Goal: Task Accomplishment & Management: Use online tool/utility

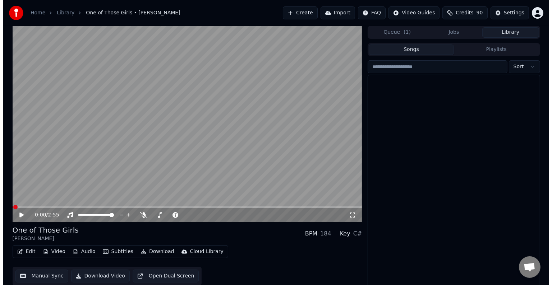
scroll to position [315, 0]
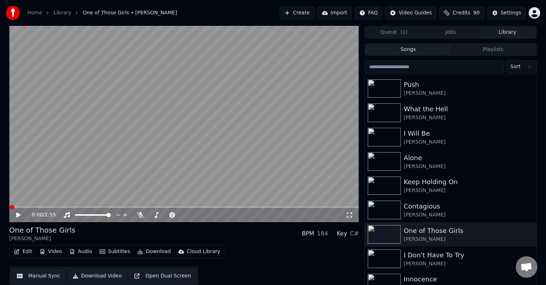
click at [295, 252] on div "Edit Video Audio Subtitles Download Cloud Library Manual Sync Download Video Op…" at bounding box center [184, 266] width 350 height 40
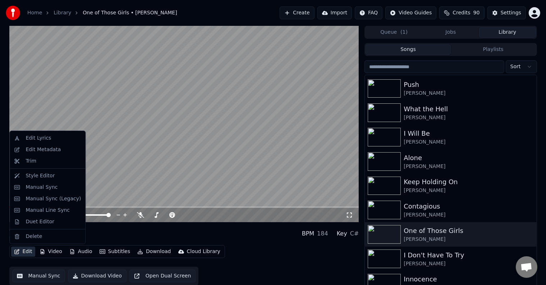
click at [19, 257] on button "Edit" at bounding box center [23, 252] width 24 height 10
click at [47, 200] on div "Manual Sync (Legacy)" at bounding box center [53, 199] width 55 height 7
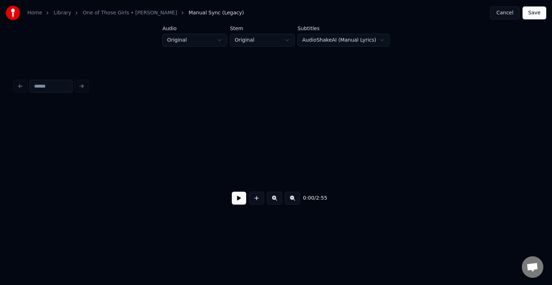
scroll to position [0, 698]
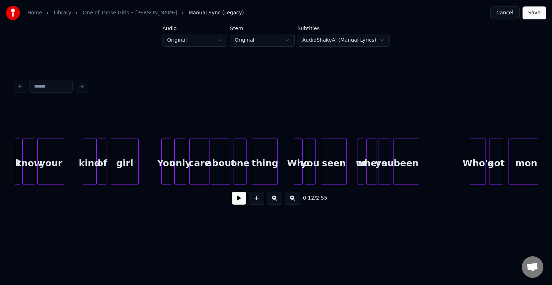
click at [244, 204] on button at bounding box center [239, 198] width 14 height 13
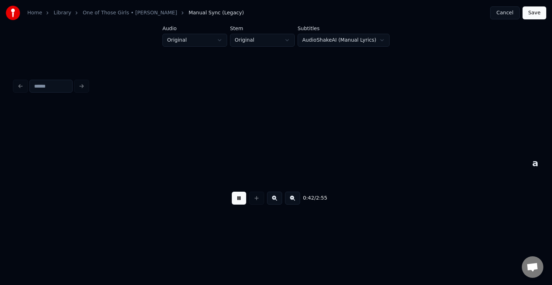
scroll to position [0, 2270]
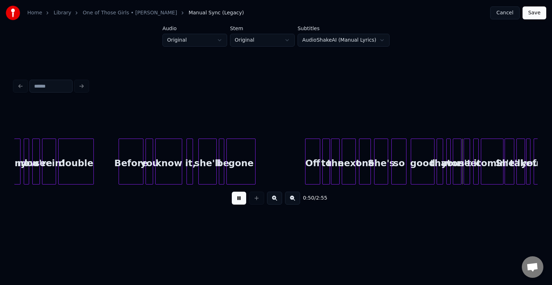
click at [239, 198] on button at bounding box center [239, 198] width 14 height 13
click at [239, 199] on button at bounding box center [239, 198] width 14 height 13
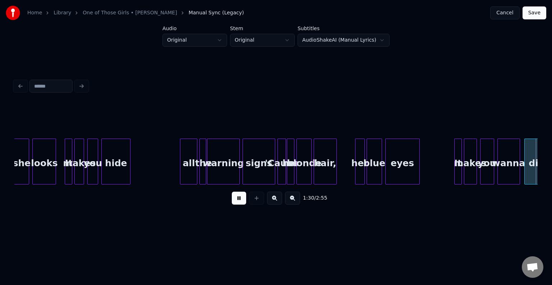
scroll to position [0, 4888]
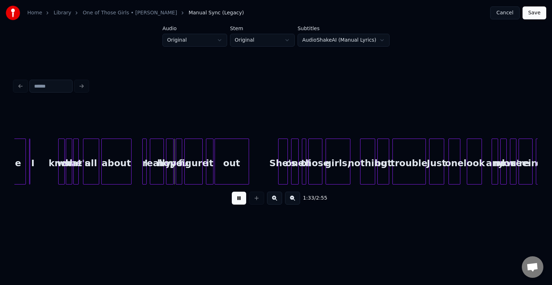
click at [242, 204] on button at bounding box center [239, 198] width 14 height 13
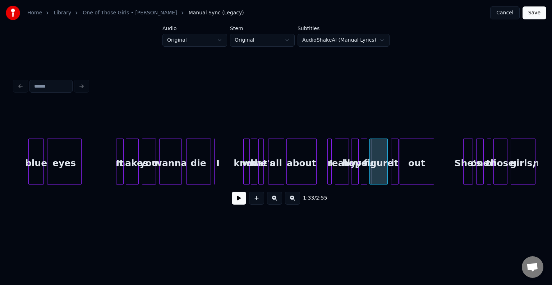
scroll to position [0, 4701]
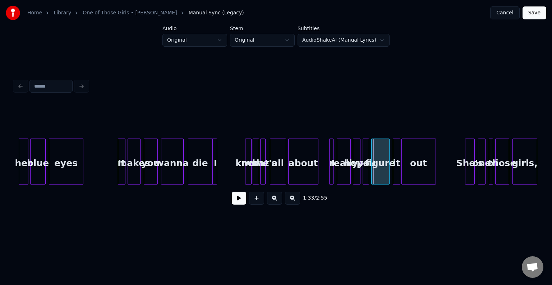
click at [220, 171] on div "die I know what she's all about I really hope you figure it out She's one of th…" at bounding box center [46, 162] width 9467 height 46
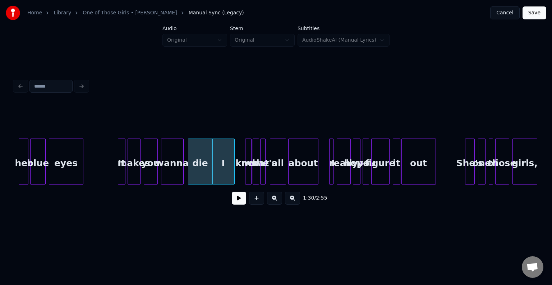
click at [233, 169] on div at bounding box center [233, 161] width 2 height 45
click at [228, 171] on div "I" at bounding box center [232, 163] width 23 height 49
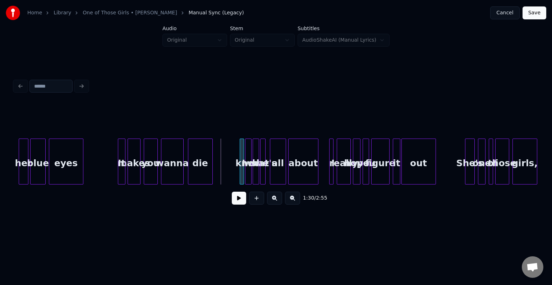
click at [240, 172] on div at bounding box center [241, 161] width 2 height 45
click at [237, 174] on div at bounding box center [237, 161] width 2 height 45
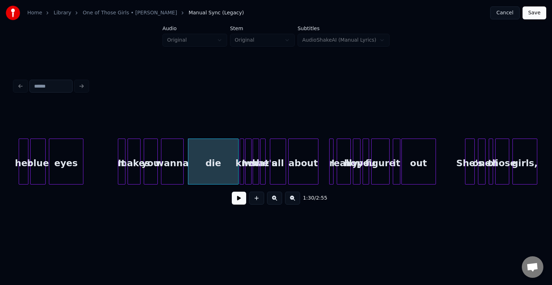
click at [234, 196] on button at bounding box center [239, 198] width 14 height 13
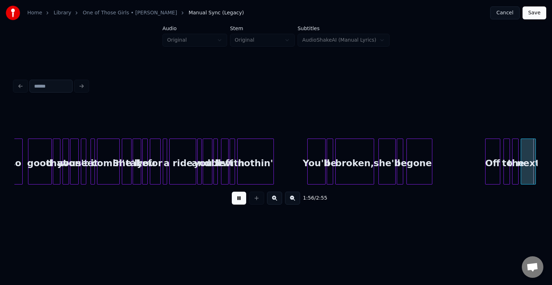
scroll to position [0, 6273]
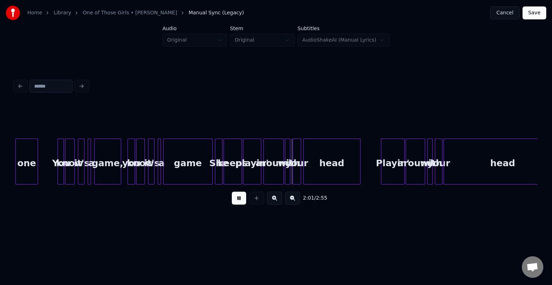
click at [181, 169] on div "game" at bounding box center [188, 163] width 49 height 49
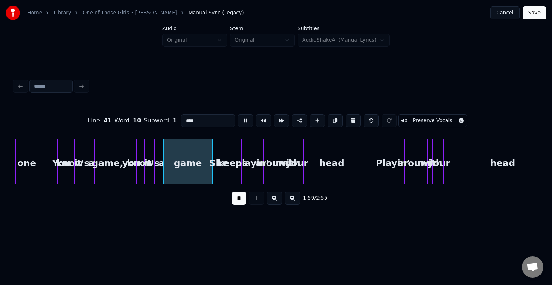
click at [236, 196] on button at bounding box center [239, 198] width 14 height 13
click at [190, 170] on div at bounding box center [190, 161] width 2 height 45
click at [237, 197] on button at bounding box center [239, 198] width 14 height 13
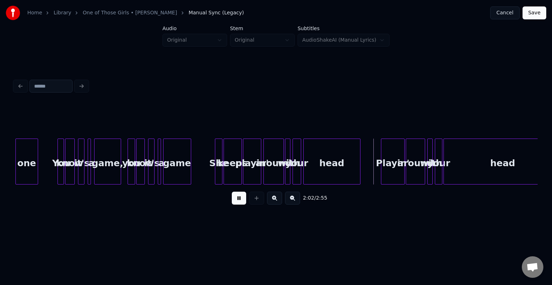
click at [237, 197] on button at bounding box center [239, 198] width 14 height 13
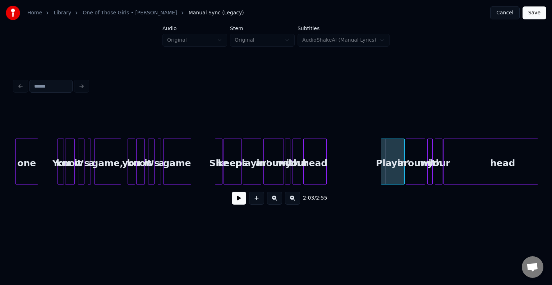
click at [325, 163] on div at bounding box center [325, 161] width 2 height 45
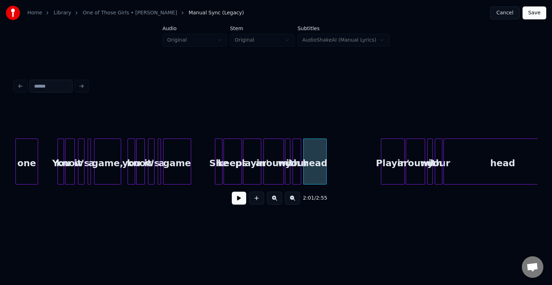
click at [239, 199] on button at bounding box center [239, 198] width 14 height 13
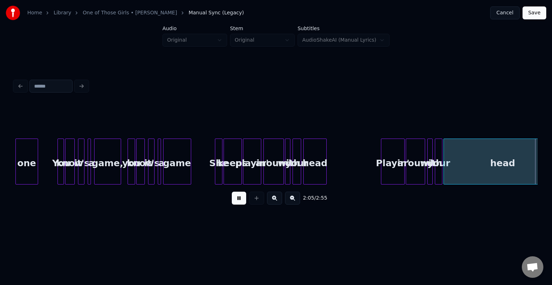
scroll to position [0, 6797]
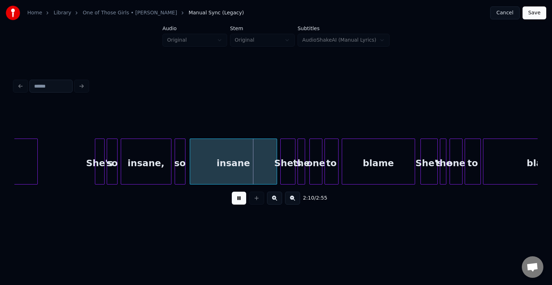
click at [242, 197] on button at bounding box center [239, 198] width 14 height 13
click at [245, 164] on div at bounding box center [246, 161] width 2 height 45
click at [240, 202] on button at bounding box center [239, 198] width 14 height 13
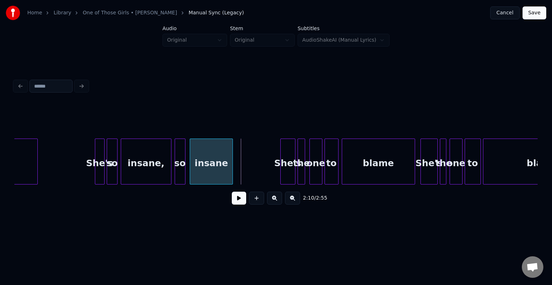
click at [232, 166] on div at bounding box center [231, 161] width 2 height 45
click at [244, 201] on button at bounding box center [239, 198] width 14 height 13
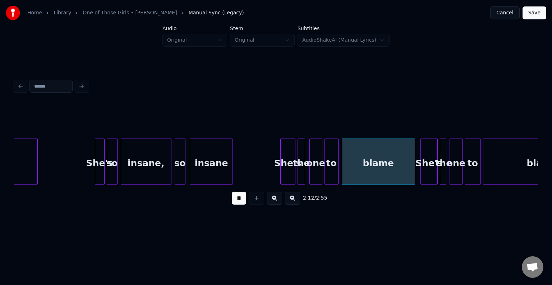
click at [244, 201] on button at bounding box center [239, 198] width 14 height 13
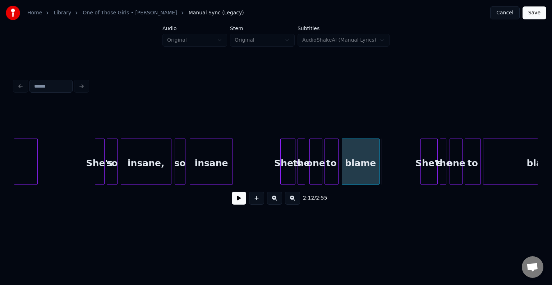
click at [378, 176] on div at bounding box center [378, 161] width 2 height 45
click at [233, 205] on button at bounding box center [239, 198] width 14 height 13
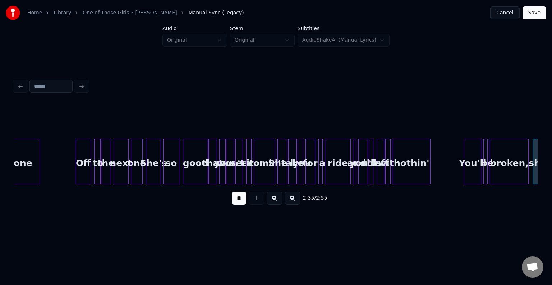
scroll to position [0, 8369]
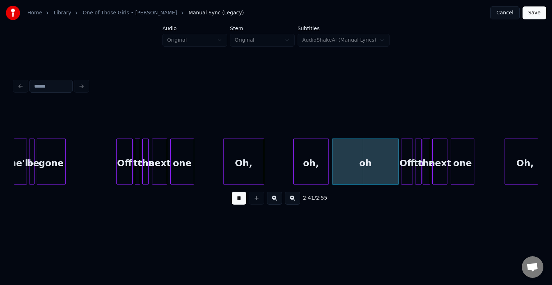
click at [242, 198] on button at bounding box center [239, 198] width 14 height 13
click at [361, 168] on div at bounding box center [362, 161] width 2 height 45
click at [245, 201] on button at bounding box center [239, 198] width 14 height 13
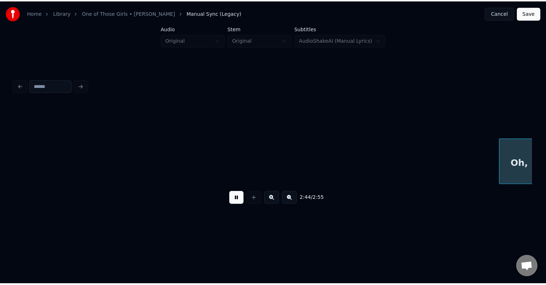
scroll to position [0, 8892]
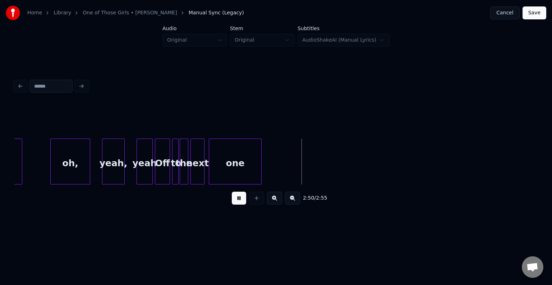
click at [533, 12] on button "Save" at bounding box center [535, 12] width 24 height 13
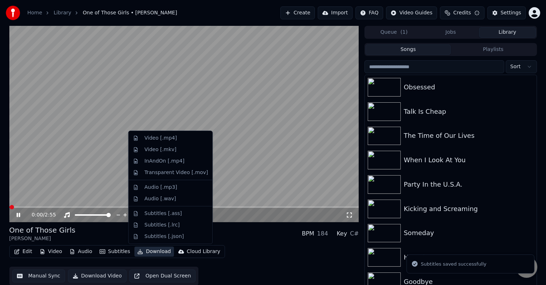
click at [142, 250] on button "Download" at bounding box center [154, 252] width 40 height 10
click at [161, 140] on div "Video [.mp4]" at bounding box center [161, 138] width 32 height 7
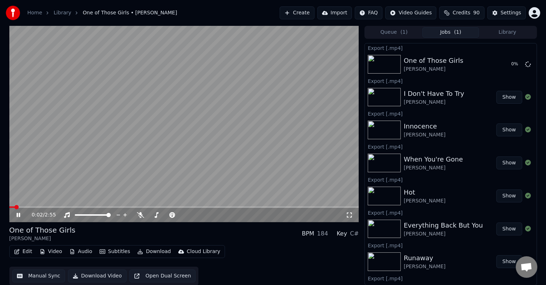
click at [19, 213] on icon at bounding box center [23, 215] width 17 height 6
click at [499, 36] on button "Library" at bounding box center [507, 32] width 57 height 10
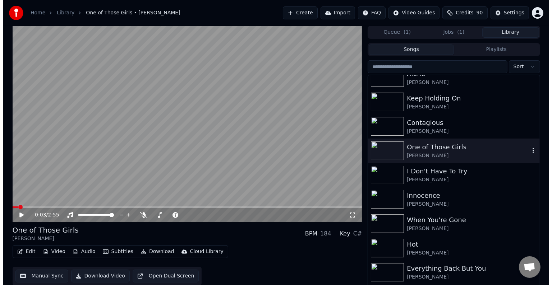
scroll to position [11054, 0]
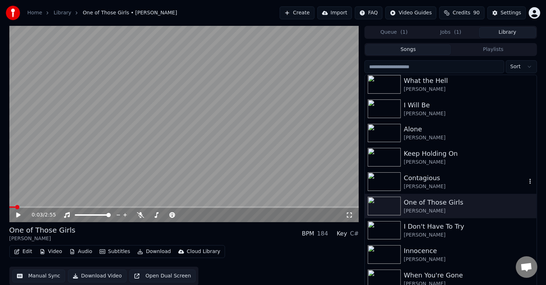
click at [441, 175] on div "Contagious" at bounding box center [465, 178] width 123 height 10
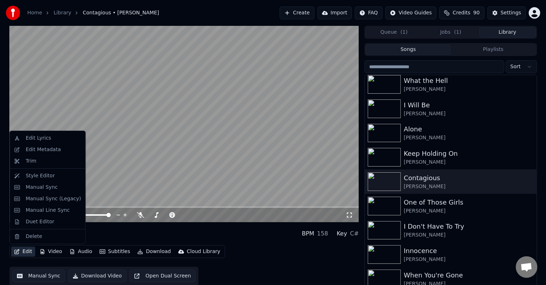
click at [19, 252] on button "Edit" at bounding box center [23, 252] width 24 height 10
click at [50, 200] on div "Manual Sync (Legacy)" at bounding box center [53, 199] width 55 height 7
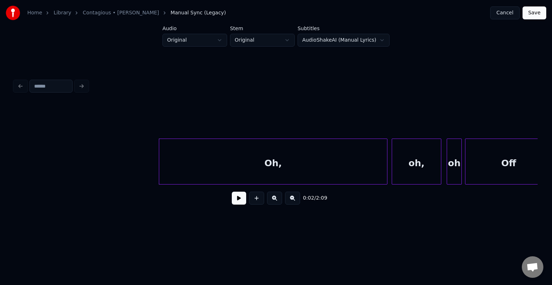
click at [234, 202] on button at bounding box center [239, 198] width 14 height 13
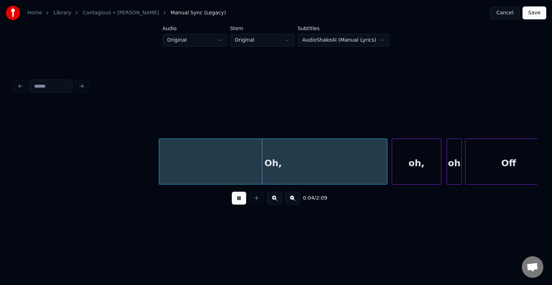
click at [234, 202] on button at bounding box center [239, 198] width 14 height 13
click at [535, 186] on div "0:04 / 2:09" at bounding box center [275, 157] width 523 height 109
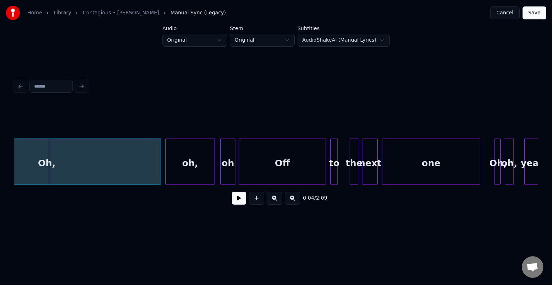
scroll to position [0, 230]
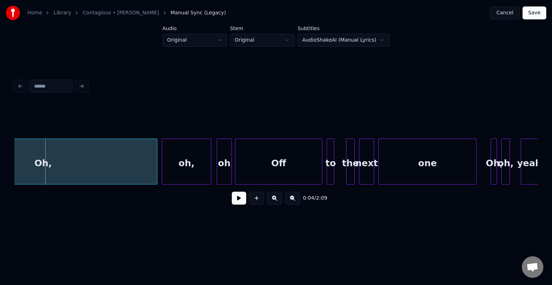
click at [392, 170] on div "one" at bounding box center [427, 163] width 97 height 49
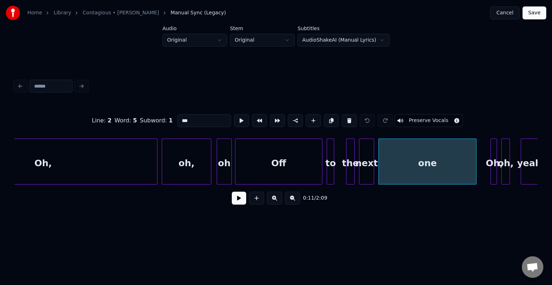
scroll to position [0, 688]
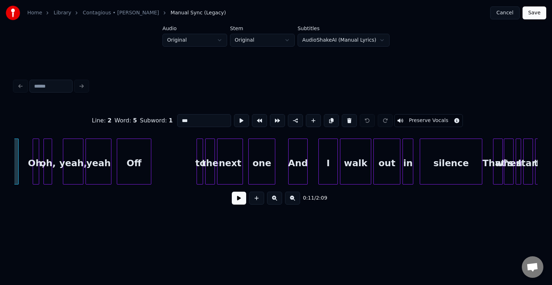
click at [256, 173] on div "one" at bounding box center [262, 163] width 26 height 49
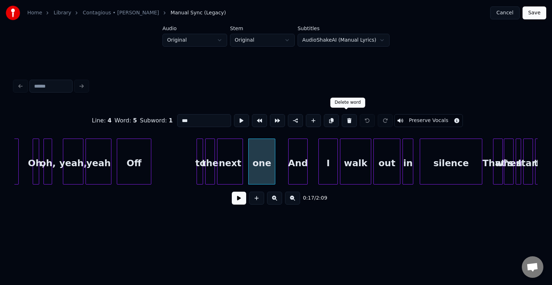
click at [344, 119] on button at bounding box center [349, 120] width 15 height 13
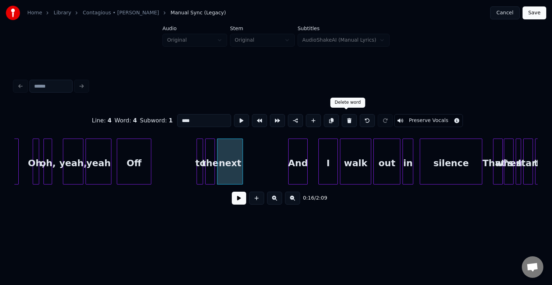
click at [349, 118] on button at bounding box center [349, 120] width 15 height 13
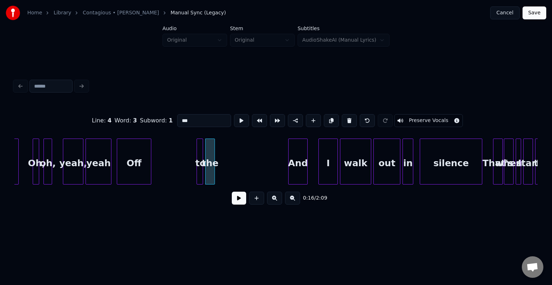
click at [349, 118] on button at bounding box center [349, 120] width 15 height 13
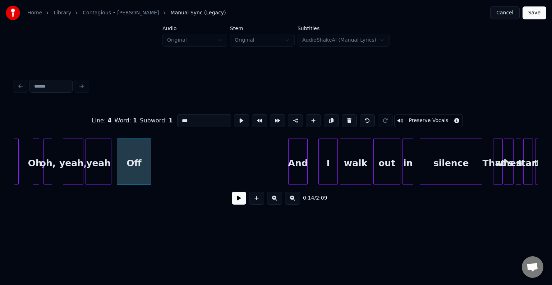
click at [349, 118] on button at bounding box center [349, 120] width 15 height 13
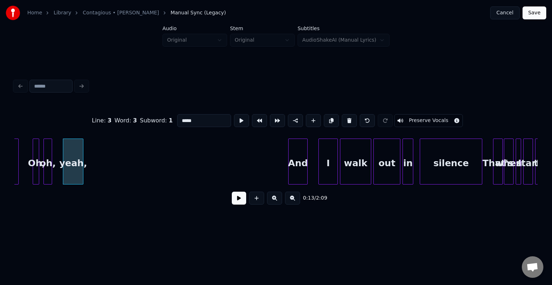
click at [349, 118] on button at bounding box center [349, 120] width 15 height 13
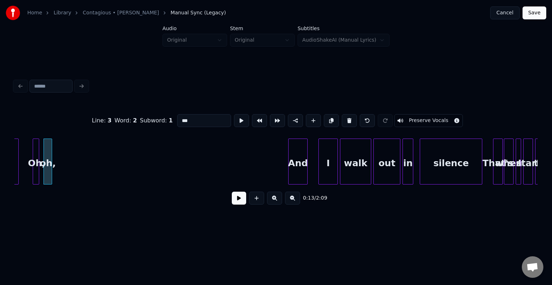
click at [349, 118] on button at bounding box center [349, 120] width 15 height 13
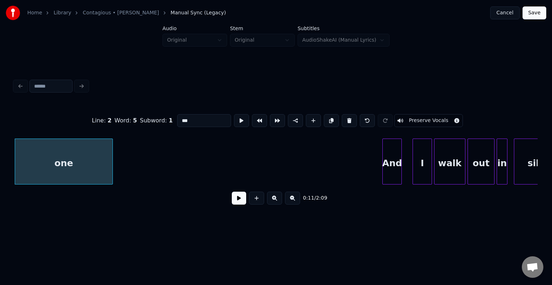
click at [349, 118] on button at bounding box center [349, 120] width 15 height 13
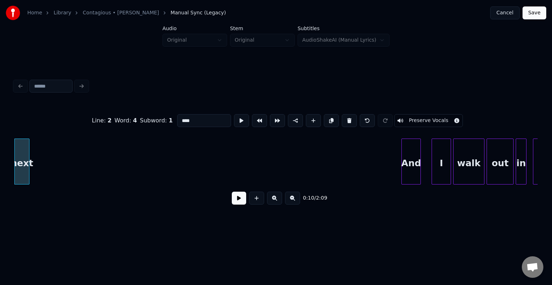
click at [349, 118] on button at bounding box center [349, 120] width 15 height 13
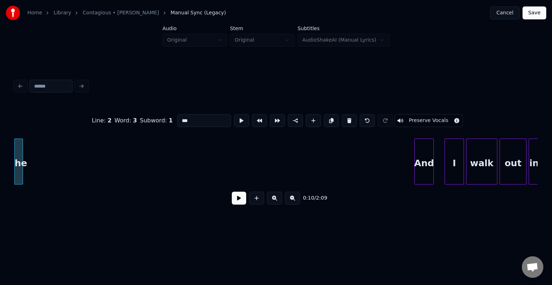
click at [349, 118] on button at bounding box center [349, 120] width 15 height 13
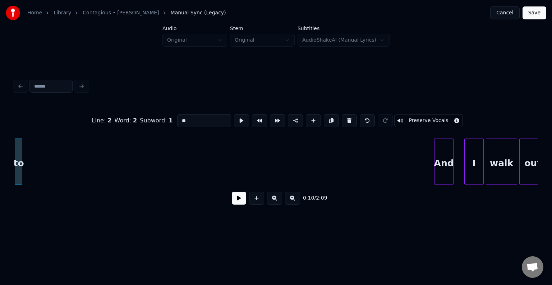
click at [349, 118] on button at bounding box center [349, 120] width 15 height 13
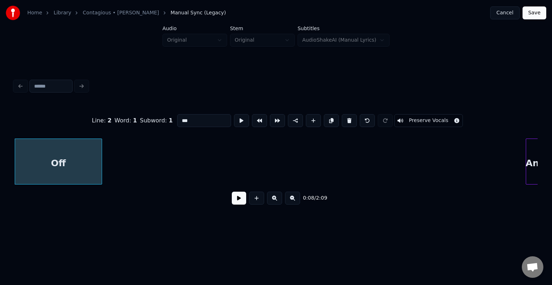
click at [349, 118] on button at bounding box center [349, 120] width 15 height 13
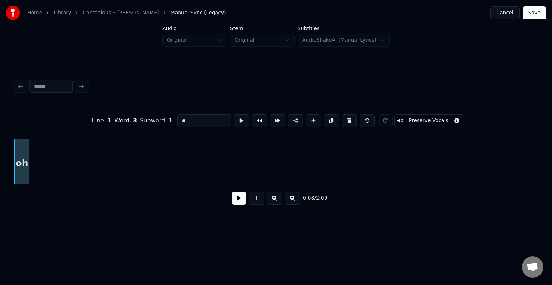
click at [349, 118] on button at bounding box center [349, 120] width 15 height 13
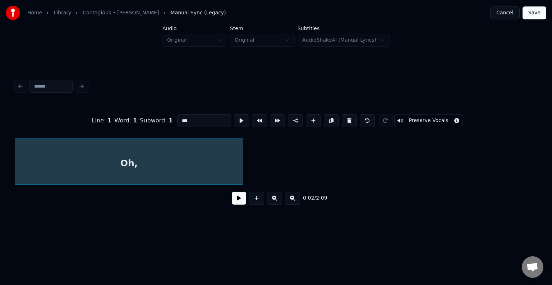
click at [349, 118] on button at bounding box center [349, 120] width 15 height 13
type input "***"
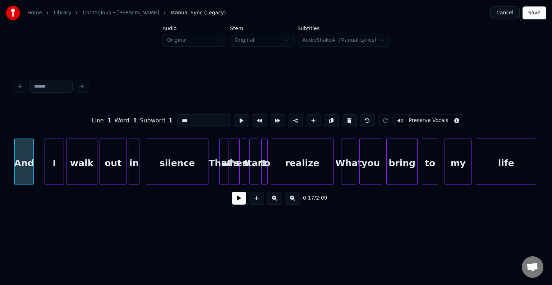
scroll to position [0, 0]
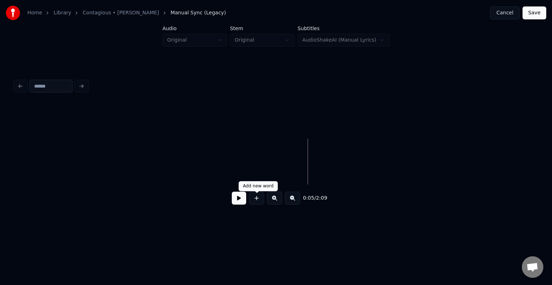
click at [238, 198] on button at bounding box center [239, 198] width 14 height 13
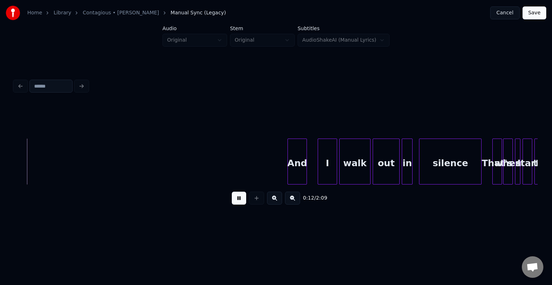
scroll to position [0, 709]
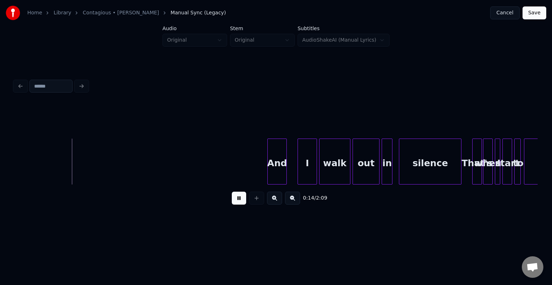
click at [234, 204] on button at bounding box center [239, 198] width 14 height 13
click at [503, 14] on button "Cancel" at bounding box center [504, 12] width 29 height 13
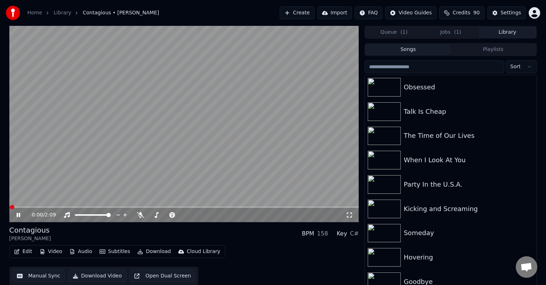
click at [16, 214] on icon at bounding box center [23, 215] width 17 height 6
click at [97, 252] on button "Subtitles" at bounding box center [115, 252] width 36 height 10
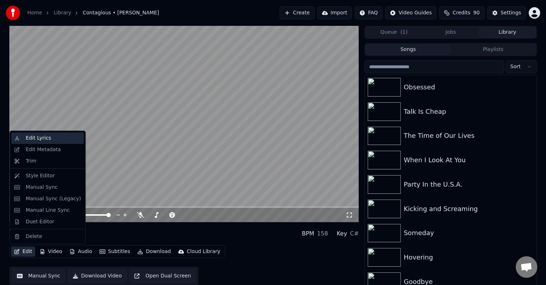
click at [36, 141] on div "Edit Lyrics" at bounding box center [39, 138] width 26 height 7
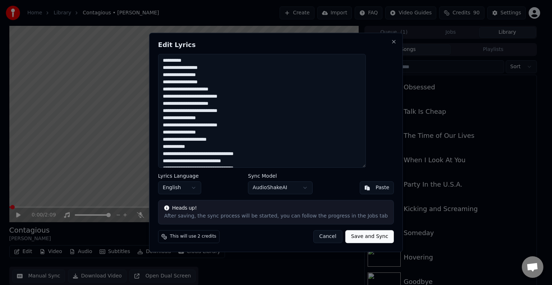
drag, startPoint x: 227, startPoint y: 83, endPoint x: 157, endPoint y: 64, distance: 72.1
click at [157, 64] on body "Home Library Contagious • [PERSON_NAME] Create Import FAQ Video Guides Credits …" at bounding box center [273, 142] width 546 height 285
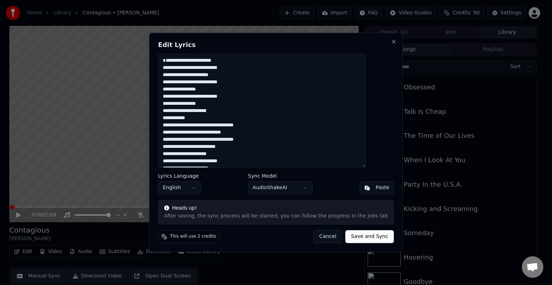
paste textarea "**********"
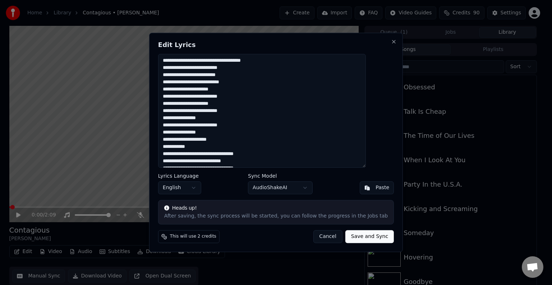
type textarea "**********"
click at [363, 242] on button "Save and Sync" at bounding box center [370, 237] width 49 height 13
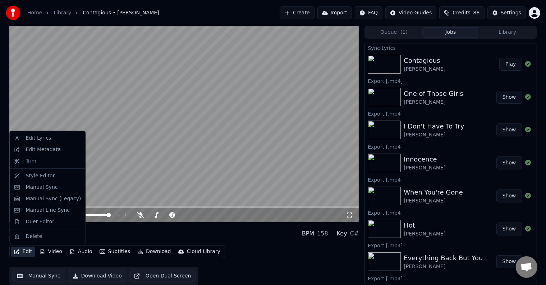
click at [22, 252] on button "Edit" at bounding box center [23, 252] width 24 height 10
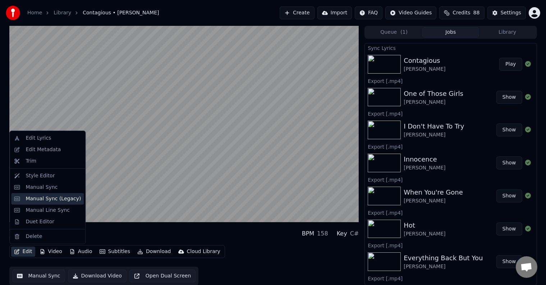
click at [35, 197] on div "Manual Sync (Legacy)" at bounding box center [53, 199] width 55 height 7
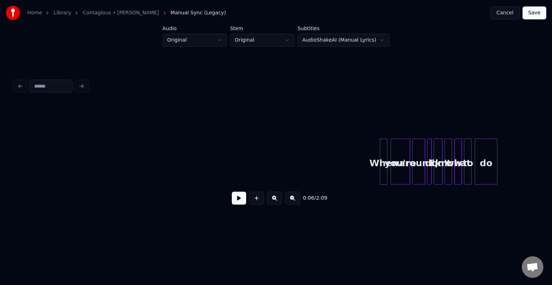
click at [239, 202] on button at bounding box center [239, 198] width 14 height 13
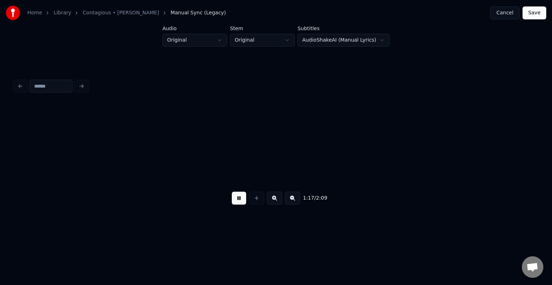
scroll to position [0, 4193]
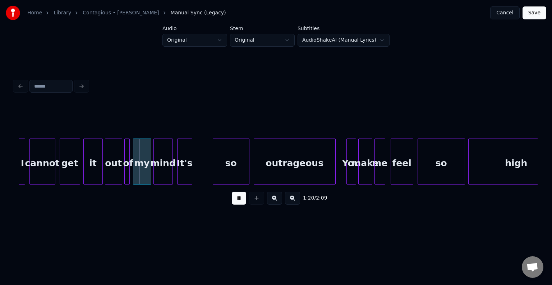
click at [237, 204] on button at bounding box center [239, 198] width 14 height 13
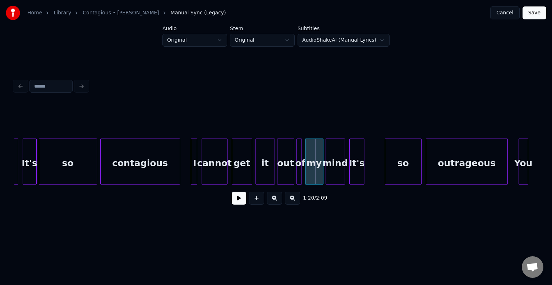
scroll to position [0, 4006]
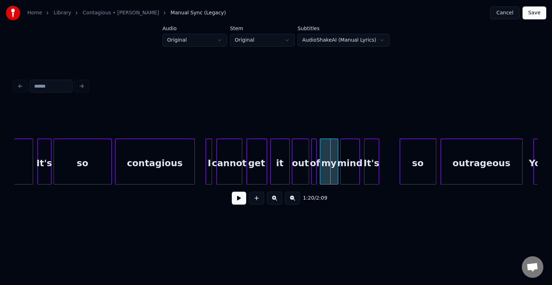
click at [71, 170] on div "so" at bounding box center [83, 163] width 58 height 49
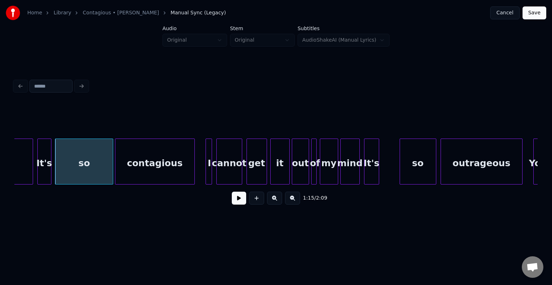
click at [233, 205] on button at bounding box center [239, 198] width 14 height 13
click at [70, 169] on div at bounding box center [71, 161] width 2 height 45
click at [242, 198] on button at bounding box center [239, 198] width 14 height 13
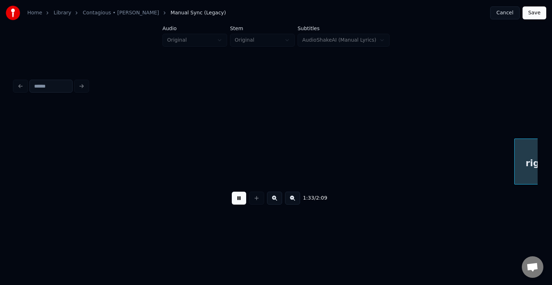
scroll to position [0, 5054]
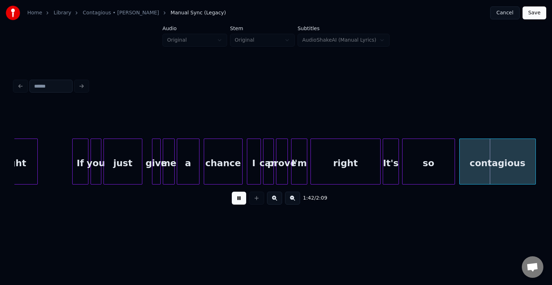
click at [247, 198] on div "1:42 / 2:09" at bounding box center [276, 199] width 512 height 16
click at [234, 201] on button at bounding box center [239, 198] width 14 height 13
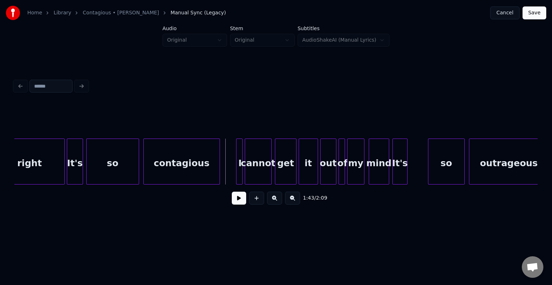
scroll to position [0, 5363]
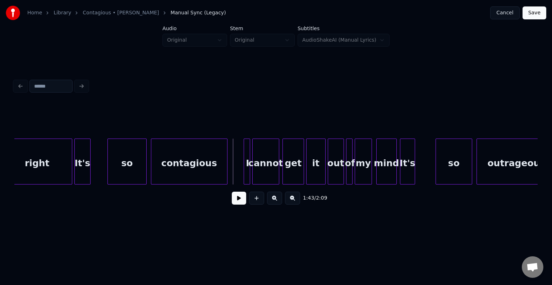
click at [108, 161] on div at bounding box center [109, 161] width 2 height 45
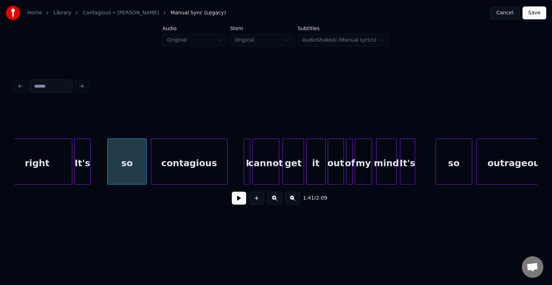
click at [233, 202] on button at bounding box center [239, 198] width 14 height 13
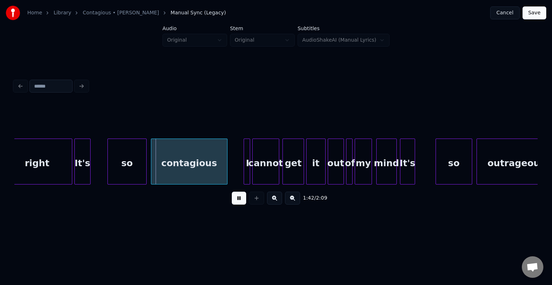
click at [233, 202] on button at bounding box center [239, 198] width 14 height 13
click at [108, 167] on div at bounding box center [107, 161] width 2 height 45
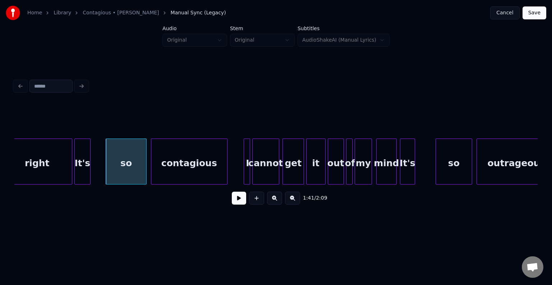
click at [246, 201] on button at bounding box center [239, 198] width 14 height 13
click at [241, 200] on button at bounding box center [239, 198] width 14 height 13
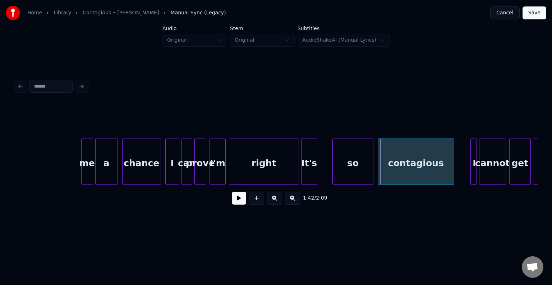
scroll to position [0, 5257]
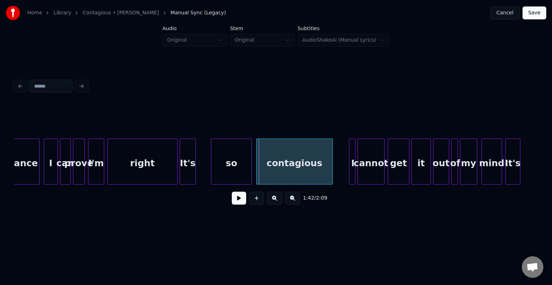
click at [235, 202] on button at bounding box center [239, 198] width 14 height 13
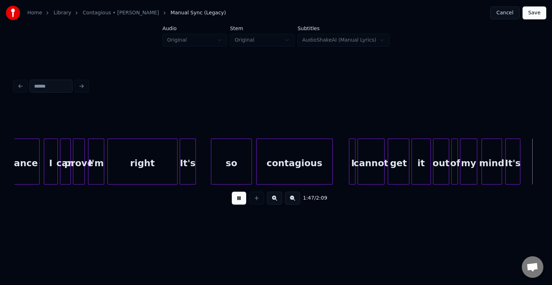
scroll to position [0, 5782]
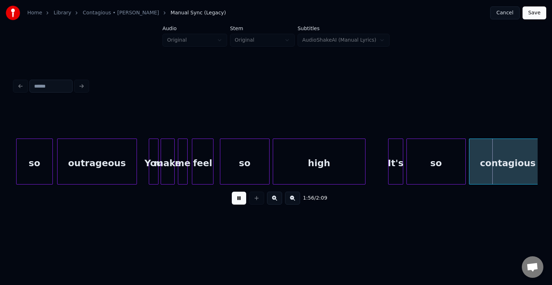
click at [235, 192] on div "1:56 / 2:09" at bounding box center [275, 198] width 523 height 27
click at [236, 202] on button at bounding box center [239, 198] width 14 height 13
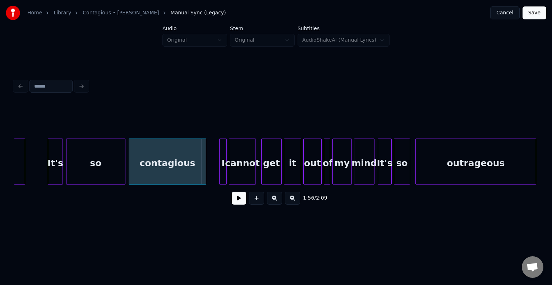
scroll to position [0, 6105]
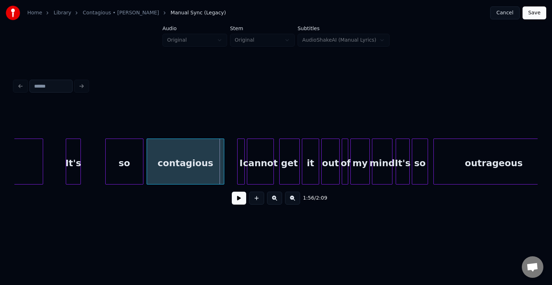
click at [106, 182] on div "so" at bounding box center [124, 162] width 38 height 46
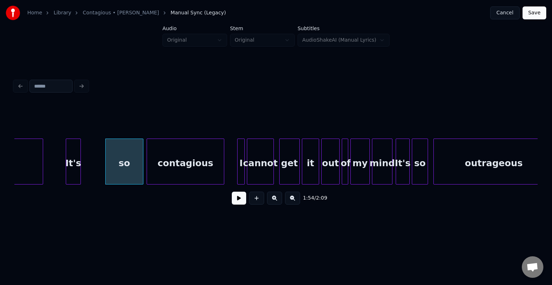
click at [241, 203] on button at bounding box center [239, 198] width 14 height 13
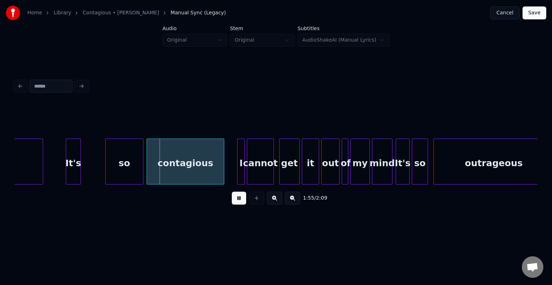
click at [241, 203] on button at bounding box center [239, 198] width 14 height 13
click at [105, 172] on div at bounding box center [105, 161] width 2 height 45
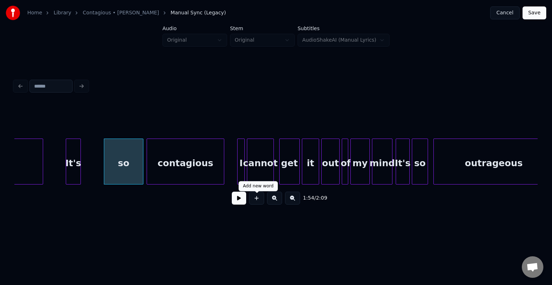
click at [240, 204] on button at bounding box center [239, 198] width 14 height 13
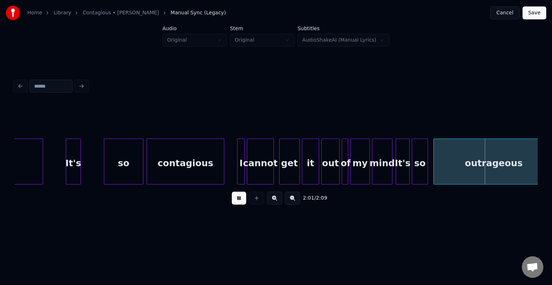
click at [240, 204] on button at bounding box center [239, 198] width 14 height 13
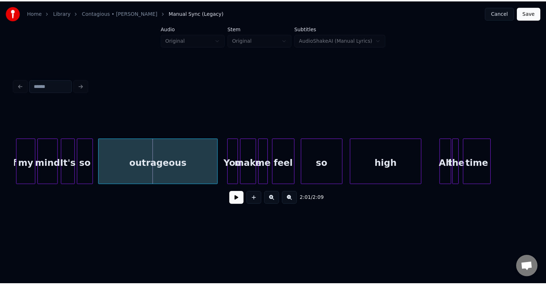
scroll to position [0, 6440]
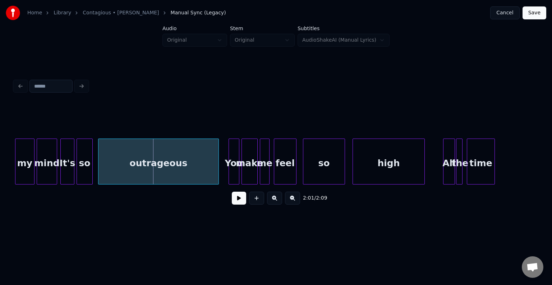
click at [86, 174] on div "so" at bounding box center [84, 163] width 15 height 49
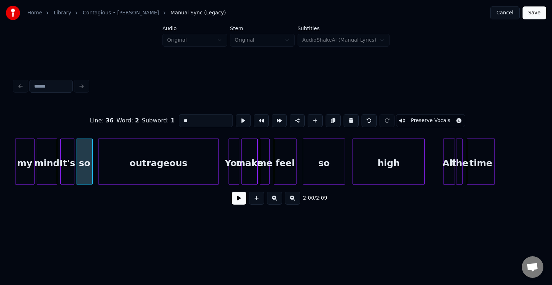
click at [235, 196] on button at bounding box center [239, 198] width 14 height 13
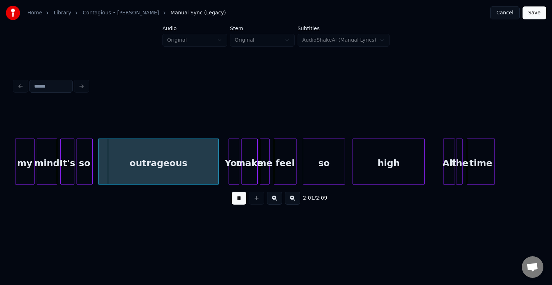
click at [235, 196] on button at bounding box center [239, 198] width 14 height 13
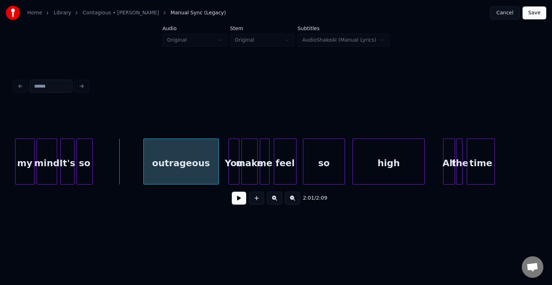
click at [144, 161] on div at bounding box center [145, 161] width 2 height 45
click at [132, 169] on div "so" at bounding box center [132, 163] width 15 height 49
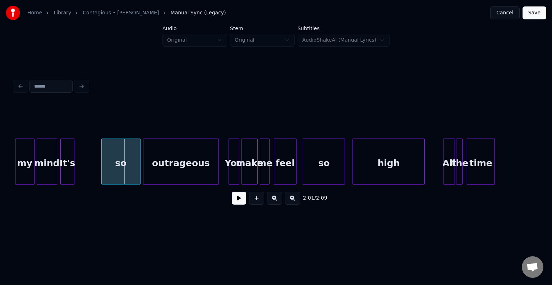
click at [102, 172] on div at bounding box center [103, 161] width 2 height 45
click at [232, 204] on button at bounding box center [239, 198] width 14 height 13
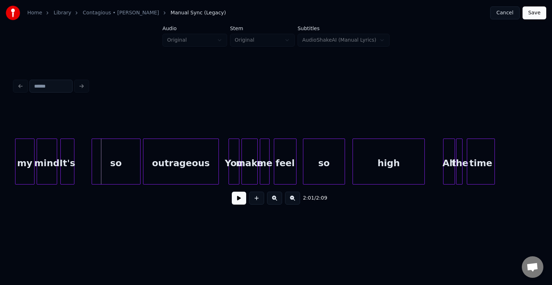
click at [92, 166] on div at bounding box center [93, 161] width 2 height 45
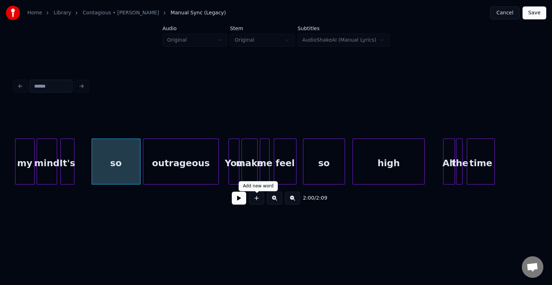
click at [240, 202] on button at bounding box center [239, 198] width 14 height 13
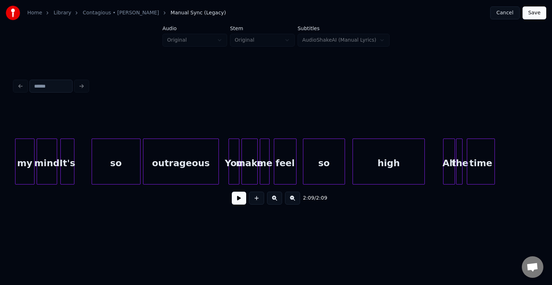
click at [540, 17] on button "Save" at bounding box center [535, 12] width 24 height 13
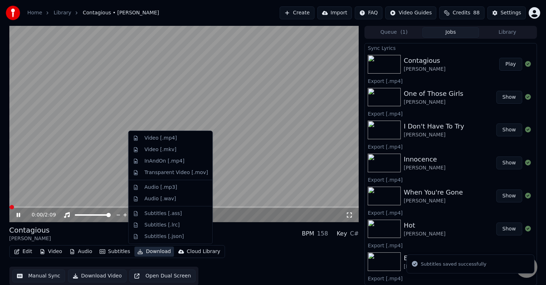
click at [142, 253] on button "Download" at bounding box center [154, 252] width 40 height 10
click at [152, 139] on div "Video [.mp4]" at bounding box center [161, 138] width 32 height 7
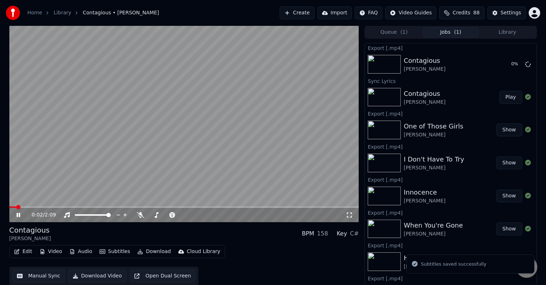
click at [17, 219] on div "0:02 / 2:09" at bounding box center [184, 215] width 350 height 14
click at [20, 215] on icon at bounding box center [23, 215] width 17 height 6
click at [505, 30] on button "Library" at bounding box center [507, 32] width 57 height 10
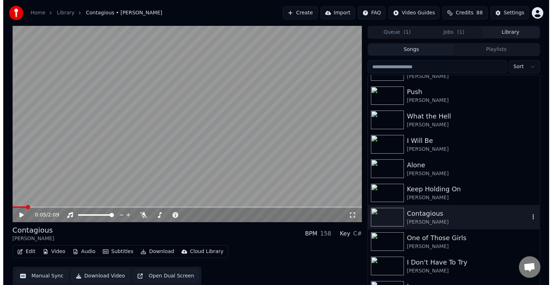
scroll to position [11018, 0]
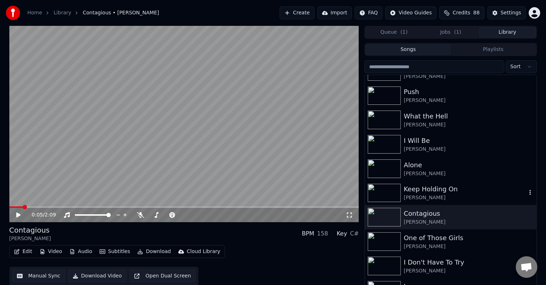
click at [448, 189] on div "Keep Holding On" at bounding box center [465, 189] width 123 height 10
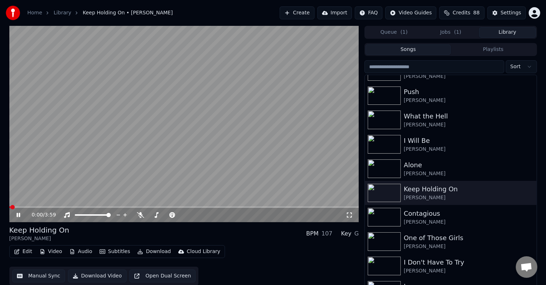
click at [14, 220] on div "0:00 / 3:59" at bounding box center [184, 215] width 350 height 14
click at [16, 217] on icon at bounding box center [23, 215] width 17 height 6
click at [24, 247] on button "Edit" at bounding box center [23, 252] width 24 height 10
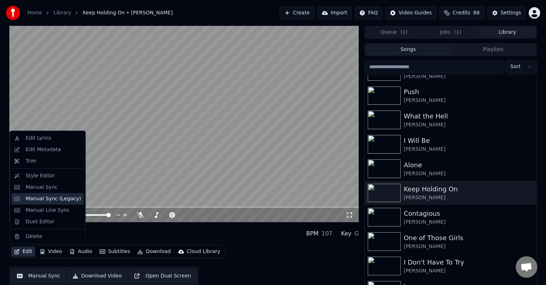
click at [50, 197] on div "Manual Sync (Legacy)" at bounding box center [53, 199] width 55 height 7
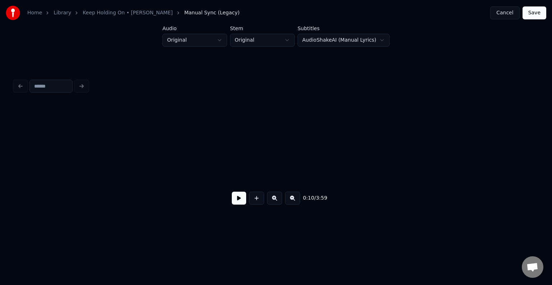
scroll to position [0, 584]
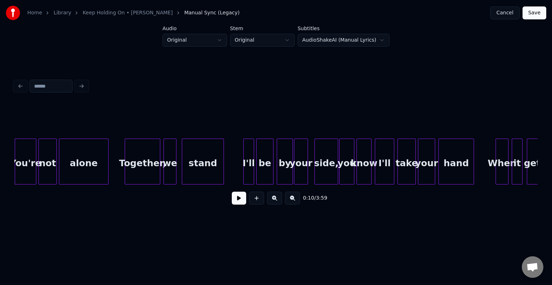
click at [241, 203] on button at bounding box center [239, 198] width 14 height 13
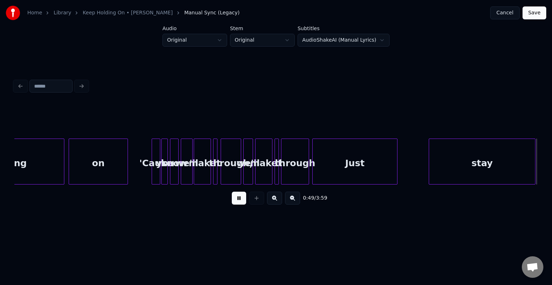
scroll to position [0, 2679]
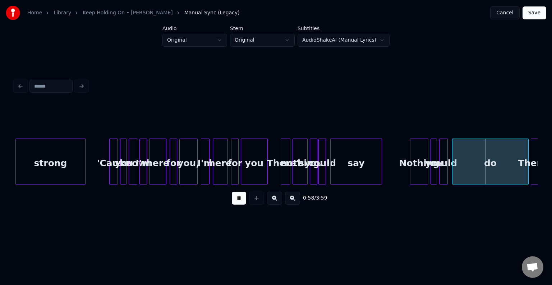
click at [241, 203] on button at bounding box center [239, 198] width 14 height 13
click at [495, 177] on div at bounding box center [494, 161] width 2 height 45
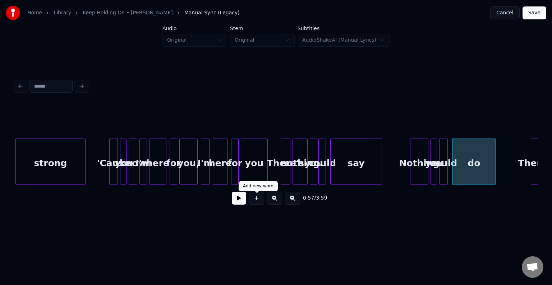
click at [235, 203] on button at bounding box center [239, 198] width 14 height 13
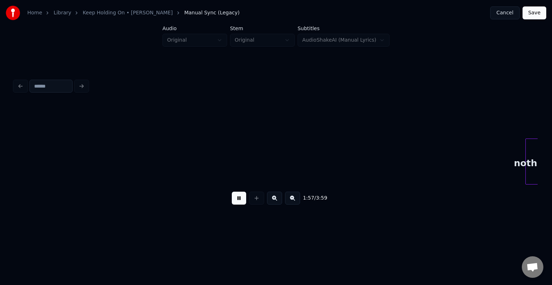
scroll to position [0, 6347]
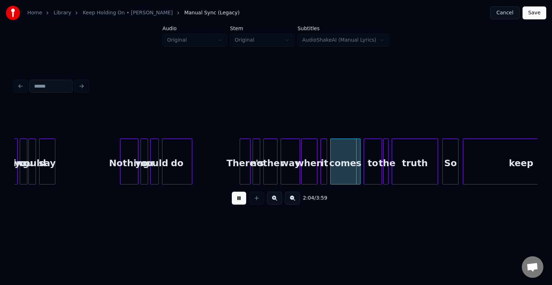
click at [235, 203] on button at bounding box center [239, 198] width 14 height 13
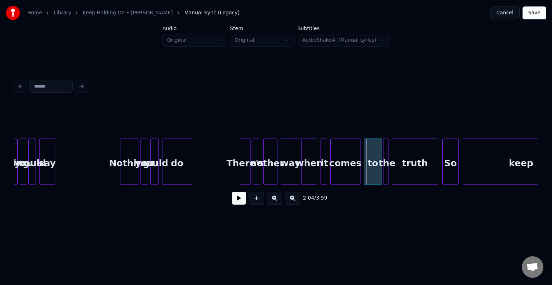
click at [47, 169] on div "say" at bounding box center [47, 163] width 15 height 49
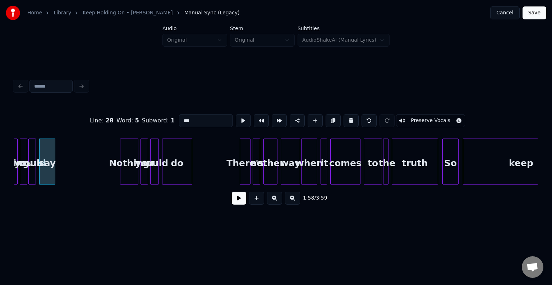
click at [235, 201] on button at bounding box center [239, 198] width 14 height 13
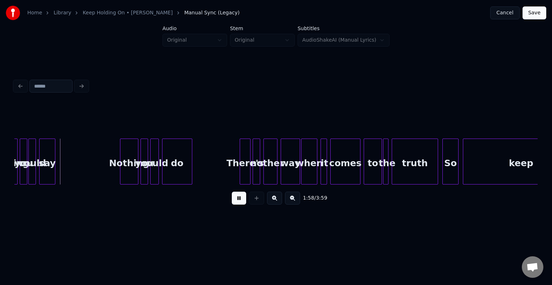
click at [235, 201] on button at bounding box center [239, 198] width 14 height 13
click at [70, 174] on div at bounding box center [69, 161] width 2 height 45
click at [246, 201] on button at bounding box center [239, 198] width 14 height 13
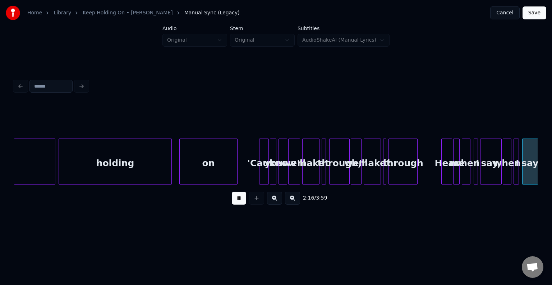
scroll to position [0, 7394]
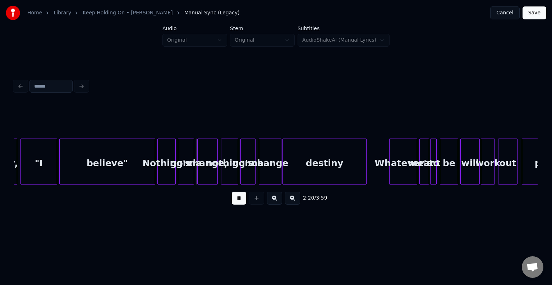
click at [246, 201] on button at bounding box center [239, 198] width 14 height 13
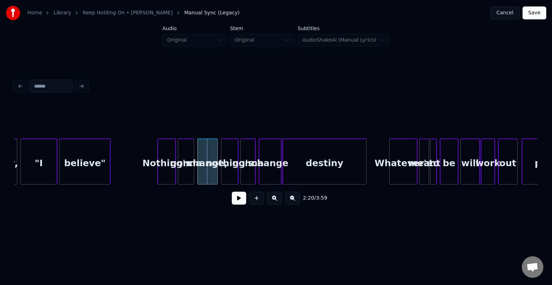
click at [110, 168] on div at bounding box center [109, 161] width 2 height 45
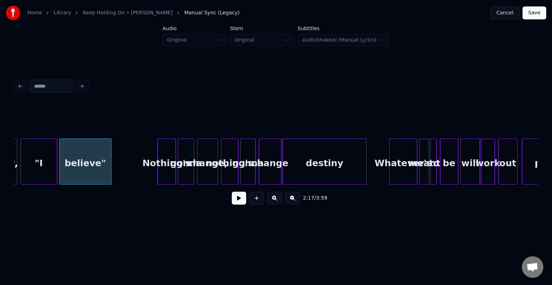
click at [235, 200] on button at bounding box center [239, 198] width 14 height 13
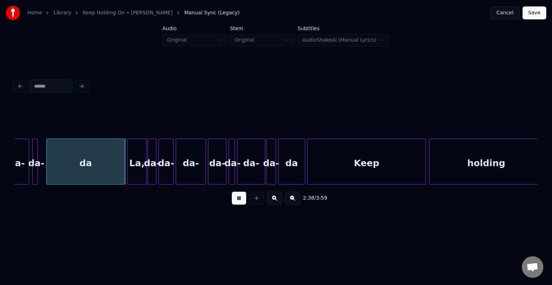
scroll to position [0, 8428]
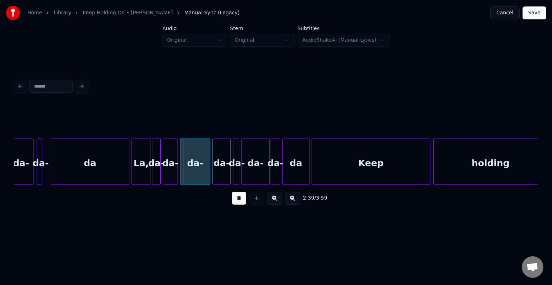
click at [235, 203] on button at bounding box center [239, 198] width 14 height 13
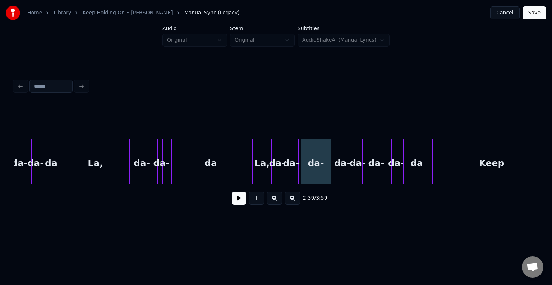
scroll to position [0, 8269]
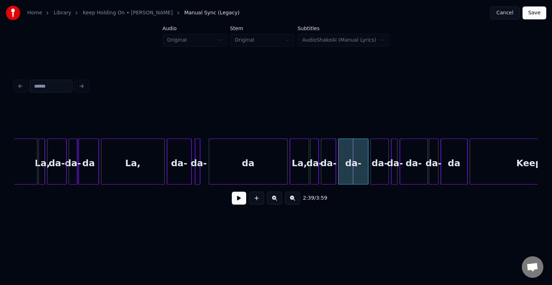
click at [40, 171] on div at bounding box center [40, 161] width 2 height 45
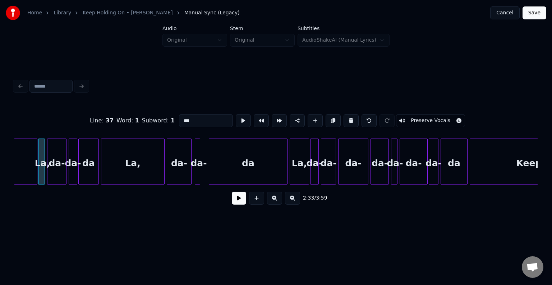
click at [235, 202] on button at bounding box center [239, 198] width 14 height 13
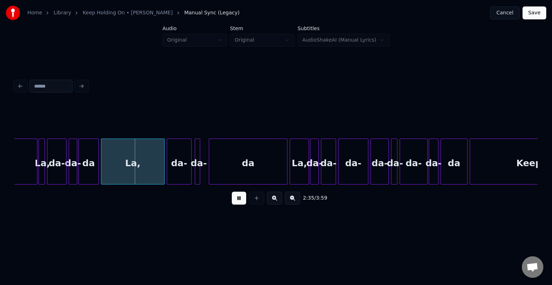
click at [235, 202] on button at bounding box center [239, 198] width 14 height 13
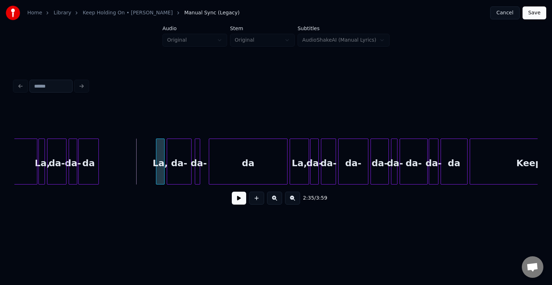
click at [157, 173] on div at bounding box center [157, 161] width 2 height 45
click at [117, 172] on div "da" at bounding box center [120, 163] width 20 height 49
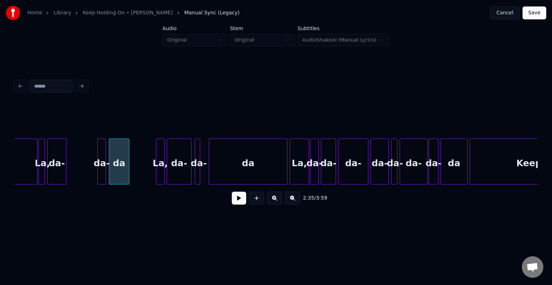
click at [101, 172] on div "da-" at bounding box center [102, 163] width 8 height 49
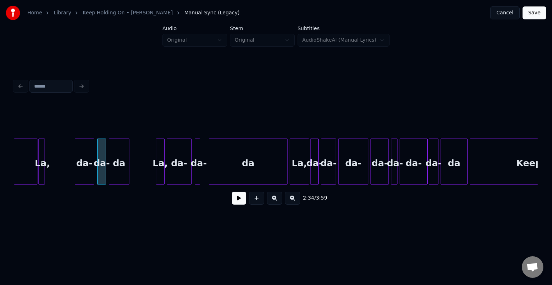
click at [86, 173] on div "da-" at bounding box center [84, 163] width 19 height 49
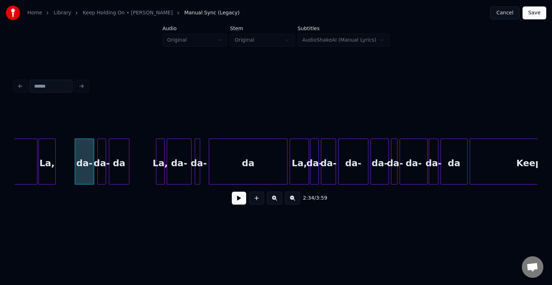
click at [55, 174] on div at bounding box center [54, 161] width 2 height 45
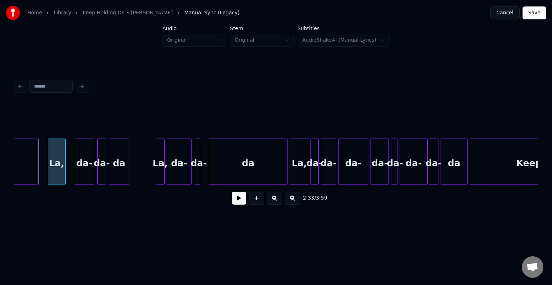
click at [57, 174] on div "La," at bounding box center [56, 163] width 17 height 49
click at [235, 202] on button at bounding box center [239, 198] width 14 height 13
click at [77, 173] on div "da-" at bounding box center [76, 163] width 19 height 49
click at [72, 174] on div at bounding box center [72, 161] width 2 height 45
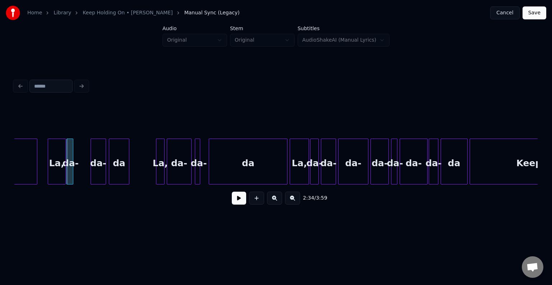
click at [91, 174] on div at bounding box center [92, 161] width 2 height 45
click at [83, 172] on div "da-" at bounding box center [84, 163] width 16 height 49
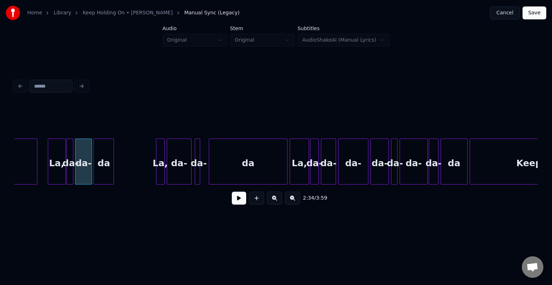
click at [102, 171] on div "da" at bounding box center [104, 163] width 20 height 49
click at [239, 204] on button at bounding box center [239, 198] width 14 height 13
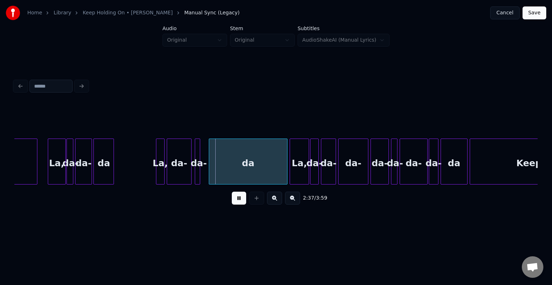
click at [239, 204] on button at bounding box center [239, 198] width 14 height 13
click at [178, 170] on div at bounding box center [179, 161] width 2 height 45
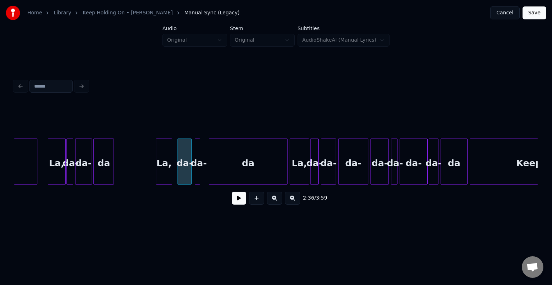
click at [170, 173] on div at bounding box center [171, 161] width 2 height 45
click at [180, 170] on div "da-" at bounding box center [180, 163] width 13 height 49
click at [182, 170] on div at bounding box center [181, 161] width 2 height 45
click at [186, 174] on div at bounding box center [187, 161] width 2 height 45
click at [221, 169] on div "da" at bounding box center [242, 163] width 78 height 49
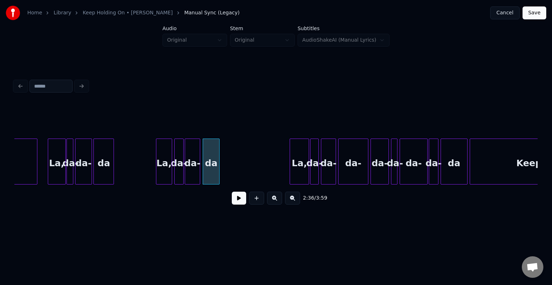
click at [219, 176] on div at bounding box center [218, 161] width 2 height 45
click at [235, 205] on button at bounding box center [239, 198] width 14 height 13
click at [237, 172] on div "da" at bounding box center [236, 163] width 19 height 49
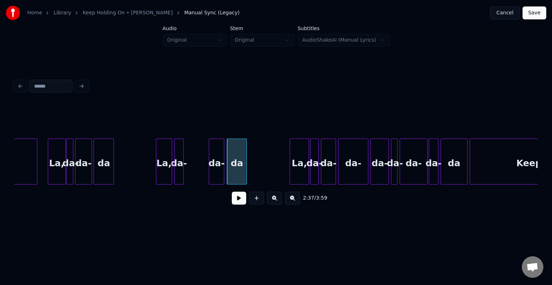
click at [213, 171] on div "da-" at bounding box center [216, 163] width 15 height 49
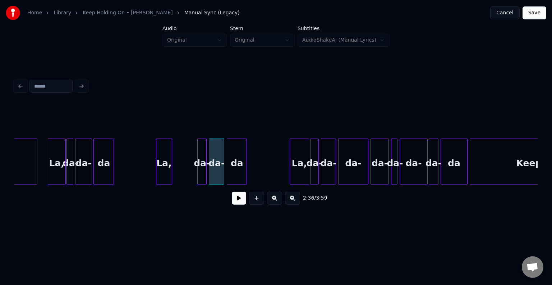
click at [204, 169] on div "da-" at bounding box center [202, 163] width 9 height 49
click at [243, 205] on button at bounding box center [239, 198] width 14 height 13
click at [183, 173] on div "La," at bounding box center [180, 163] width 15 height 49
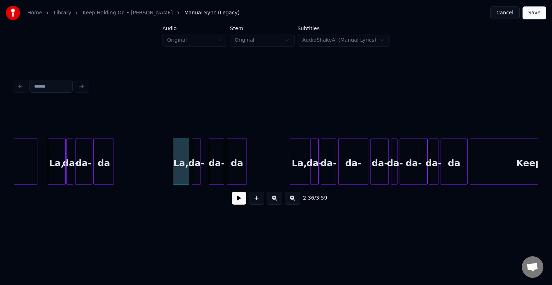
click at [198, 173] on div "da-" at bounding box center [196, 163] width 9 height 49
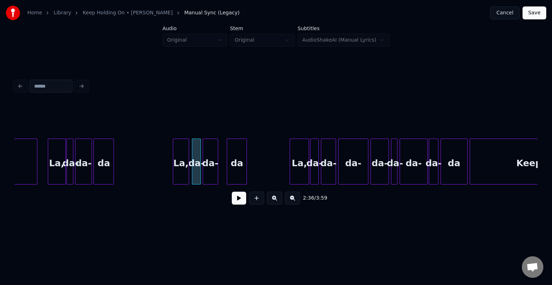
click at [209, 171] on div "da-" at bounding box center [210, 163] width 15 height 49
click at [227, 171] on div "da" at bounding box center [230, 163] width 19 height 49
click at [234, 199] on button at bounding box center [239, 198] width 14 height 13
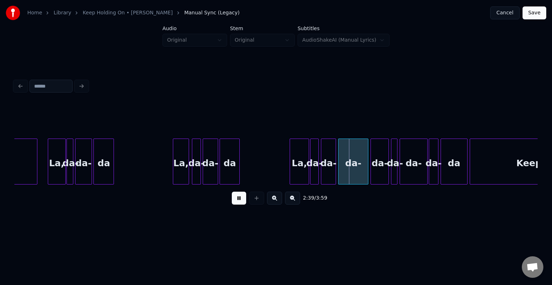
drag, startPoint x: 234, startPoint y: 199, endPoint x: 251, endPoint y: 237, distance: 41.4
click at [251, 237] on html "Home Library Keep Holding On • [PERSON_NAME] Manual Sync (Legacy) Cancel Save A…" at bounding box center [276, 120] width 552 height 241
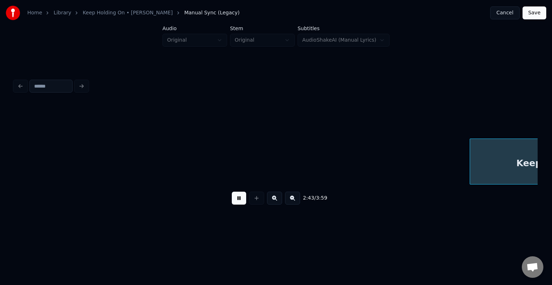
scroll to position [0, 8793]
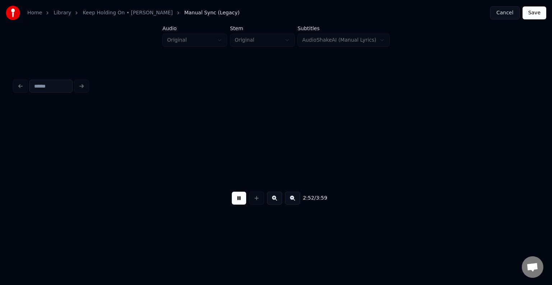
click at [251, 237] on html "Home Library Keep Holding On • [PERSON_NAME] Manual Sync (Legacy) Cancel Save A…" at bounding box center [276, 120] width 552 height 241
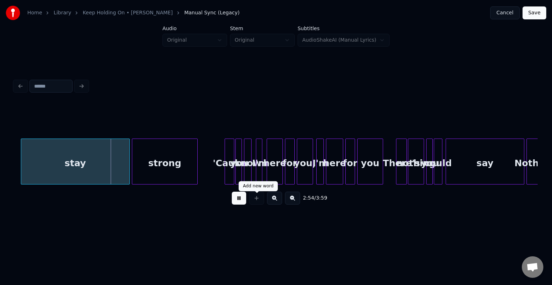
click at [232, 201] on button at bounding box center [239, 198] width 14 height 13
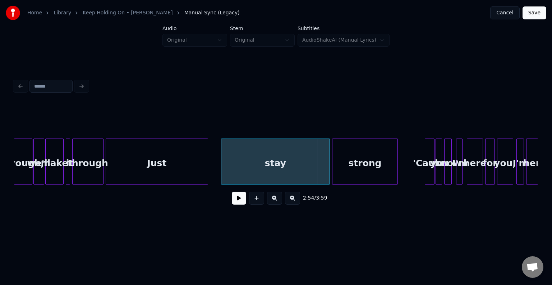
scroll to position [0, 9116]
click at [209, 171] on div "Just" at bounding box center [158, 162] width 102 height 46
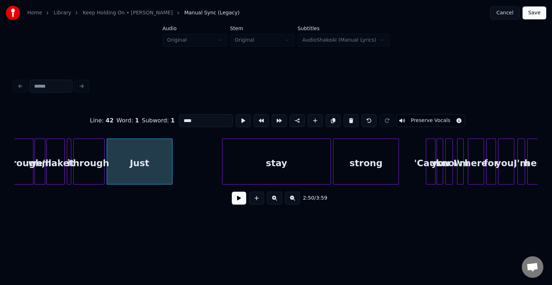
click at [171, 175] on div at bounding box center [171, 161] width 2 height 45
click at [233, 196] on button at bounding box center [239, 198] width 14 height 13
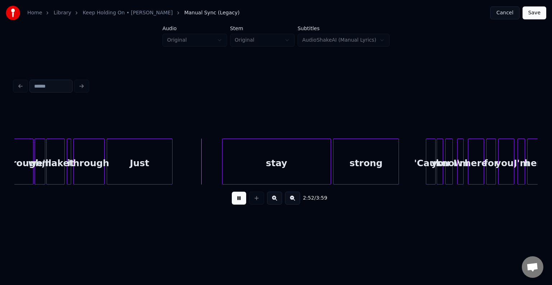
click at [233, 196] on button at bounding box center [239, 198] width 14 height 13
click at [180, 170] on div at bounding box center [180, 161] width 2 height 45
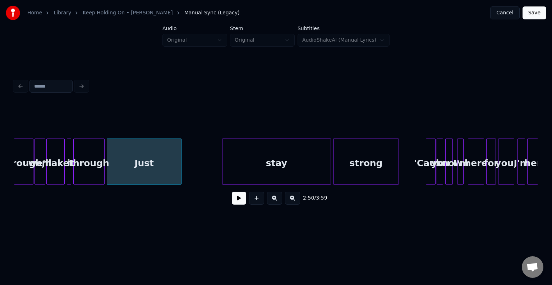
click at [240, 198] on button at bounding box center [239, 198] width 14 height 13
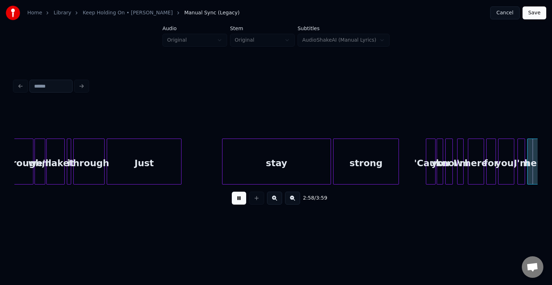
scroll to position [0, 9639]
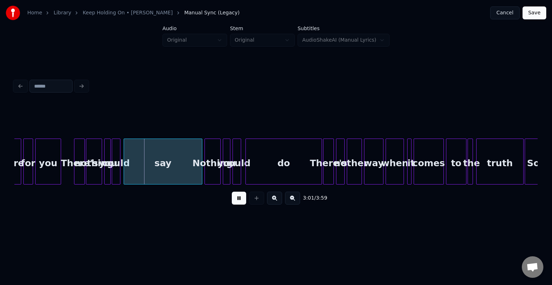
click at [240, 198] on button at bounding box center [239, 198] width 14 height 13
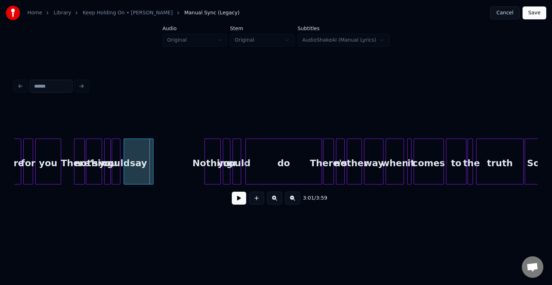
click at [152, 173] on div at bounding box center [152, 161] width 2 height 45
click at [239, 206] on div "3:00 / 3:59" at bounding box center [276, 199] width 512 height 16
click at [238, 204] on button at bounding box center [239, 198] width 14 height 13
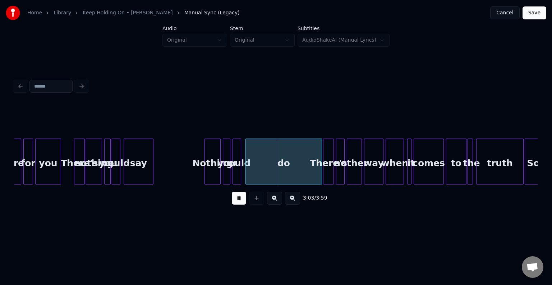
click at [238, 204] on button at bounding box center [239, 198] width 14 height 13
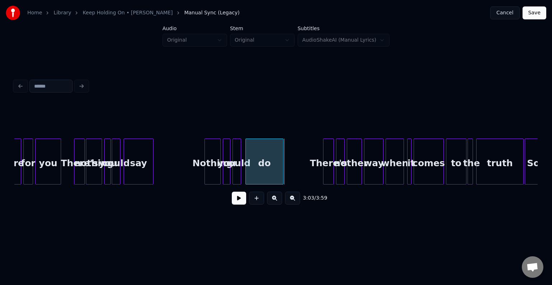
click at [281, 174] on div at bounding box center [282, 161] width 2 height 45
click at [237, 200] on button at bounding box center [239, 198] width 14 height 13
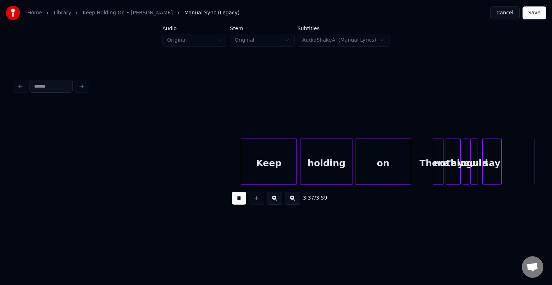
scroll to position [0, 11734]
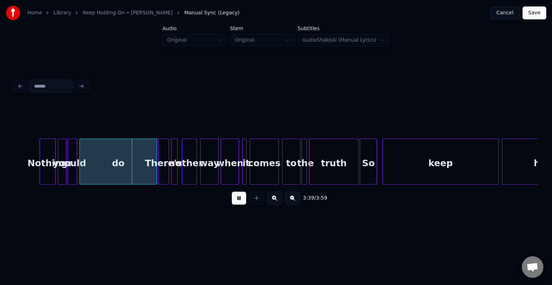
click at [232, 192] on button at bounding box center [239, 198] width 14 height 13
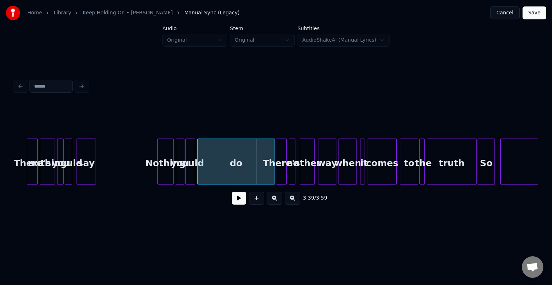
scroll to position [0, 11576]
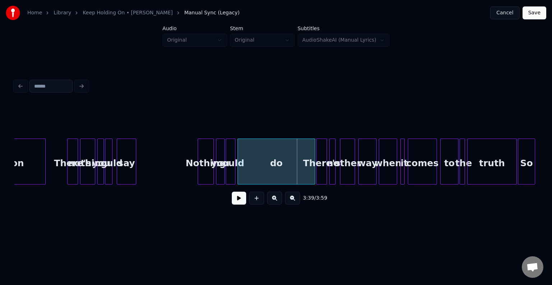
click at [68, 160] on div "There's" at bounding box center [73, 163] width 10 height 49
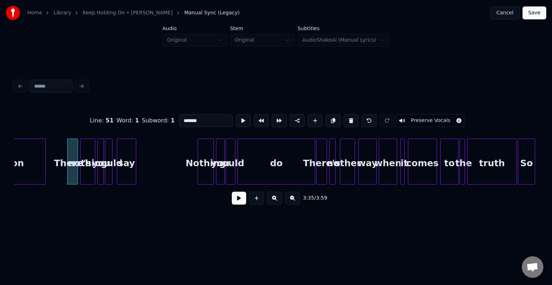
click at [242, 202] on button at bounding box center [239, 198] width 14 height 13
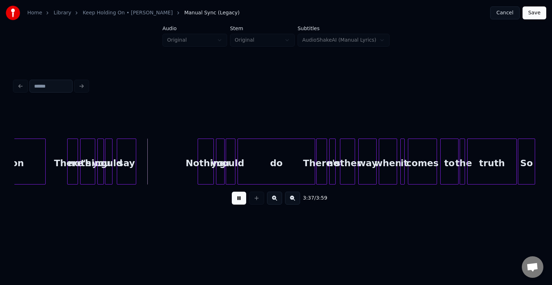
click at [242, 202] on button at bounding box center [239, 198] width 14 height 13
click at [149, 173] on div at bounding box center [149, 161] width 2 height 45
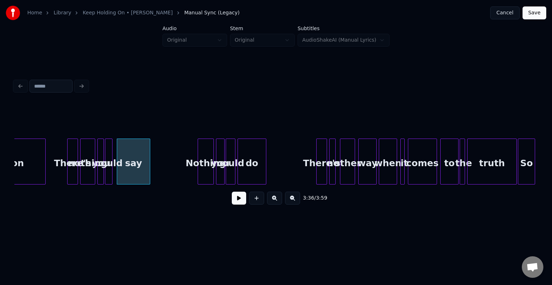
click at [265, 177] on div at bounding box center [265, 161] width 2 height 45
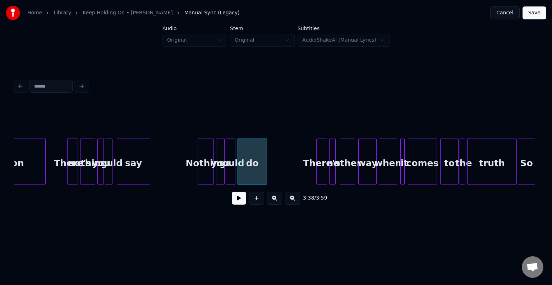
click at [239, 202] on button at bounding box center [239, 198] width 14 height 13
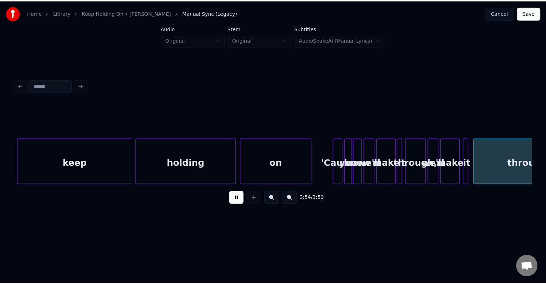
scroll to position [0, 12418]
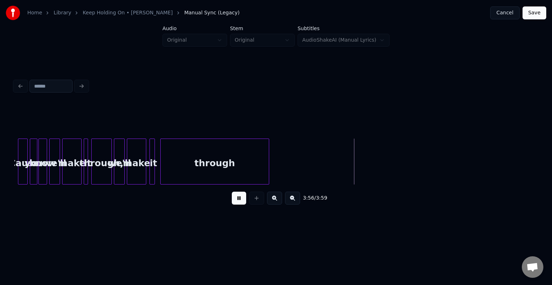
click at [537, 16] on button "Save" at bounding box center [535, 12] width 24 height 13
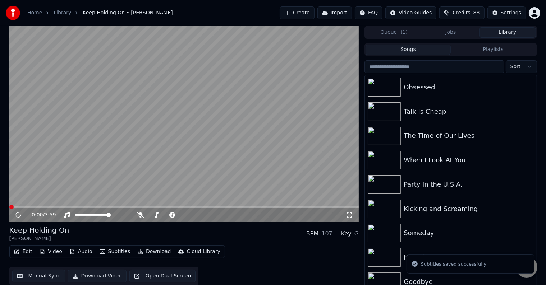
click at [144, 250] on button "Download" at bounding box center [154, 252] width 40 height 10
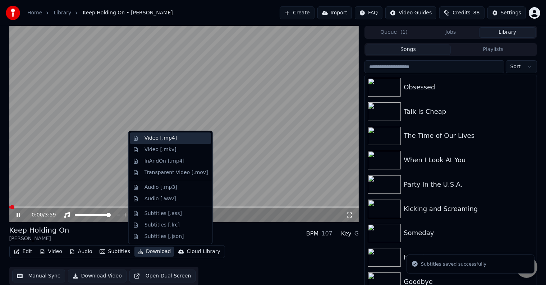
click at [145, 136] on div "Video [.mp4]" at bounding box center [161, 138] width 32 height 7
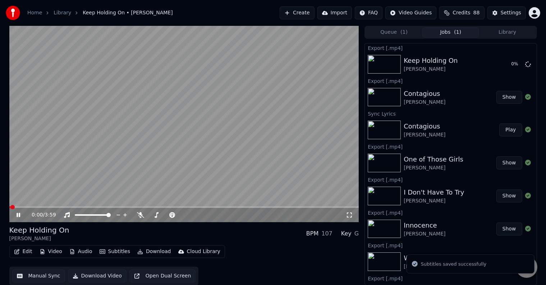
click at [19, 214] on icon at bounding box center [19, 215] width 4 height 4
click at [521, 33] on button "Library" at bounding box center [507, 32] width 57 height 10
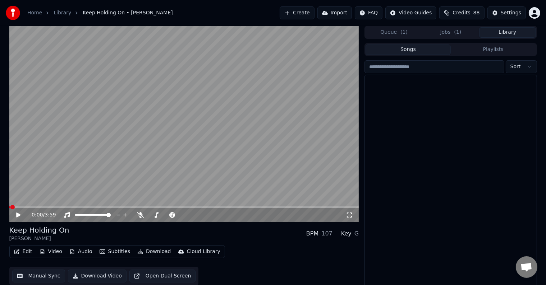
scroll to position [10967, 0]
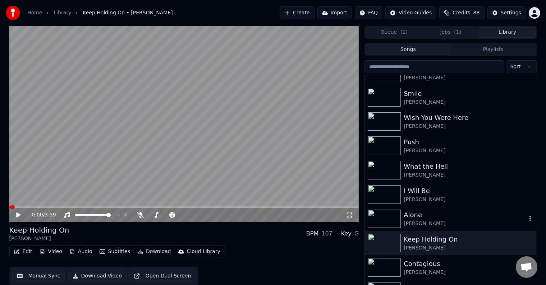
click at [417, 207] on div "Alone [PERSON_NAME]" at bounding box center [451, 219] width 172 height 24
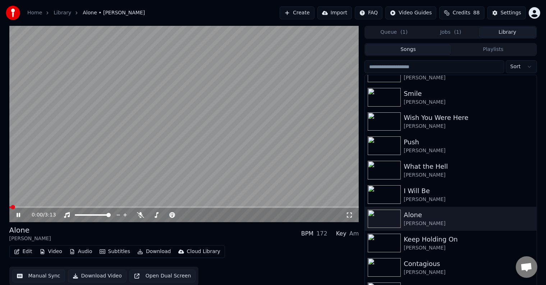
click at [18, 216] on icon at bounding box center [23, 215] width 17 height 6
